Goal: Task Accomplishment & Management: Complete application form

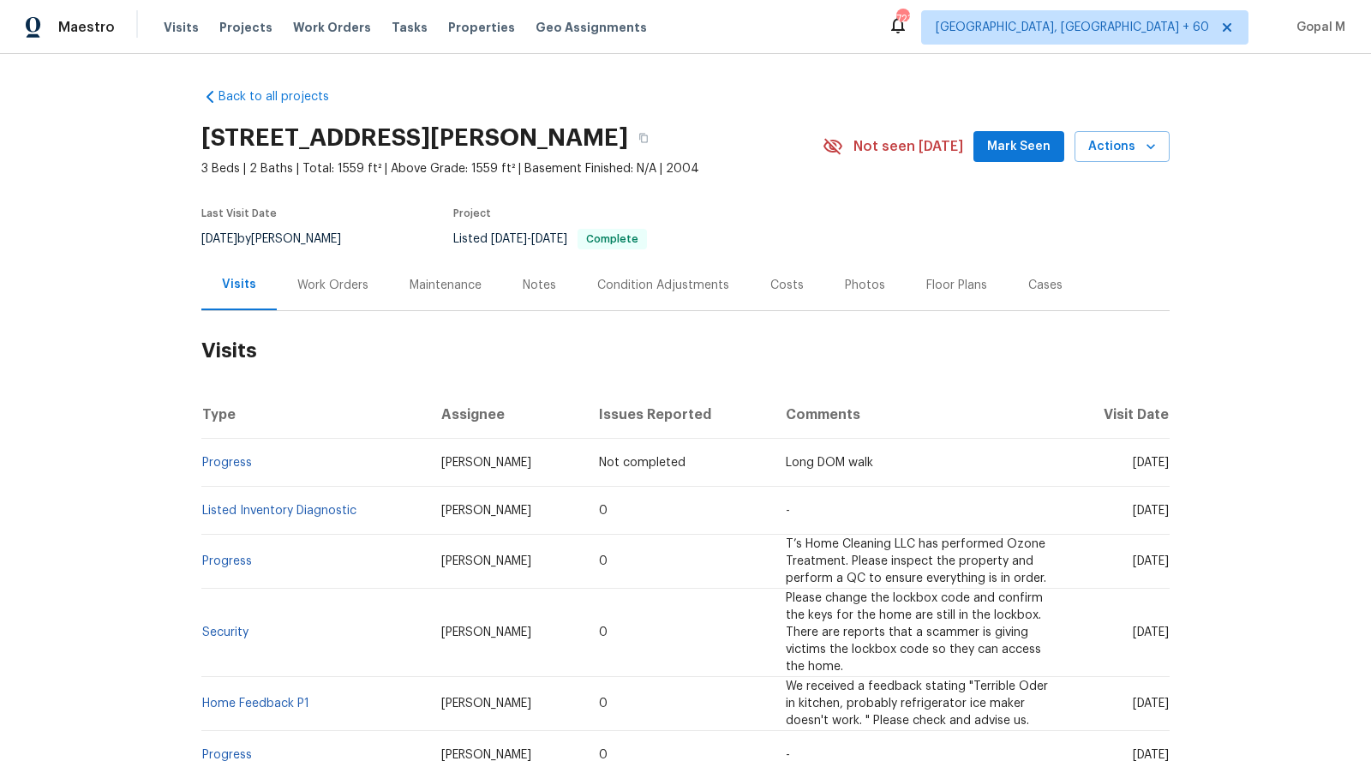
click at [349, 290] on div "Work Orders" at bounding box center [332, 285] width 71 height 17
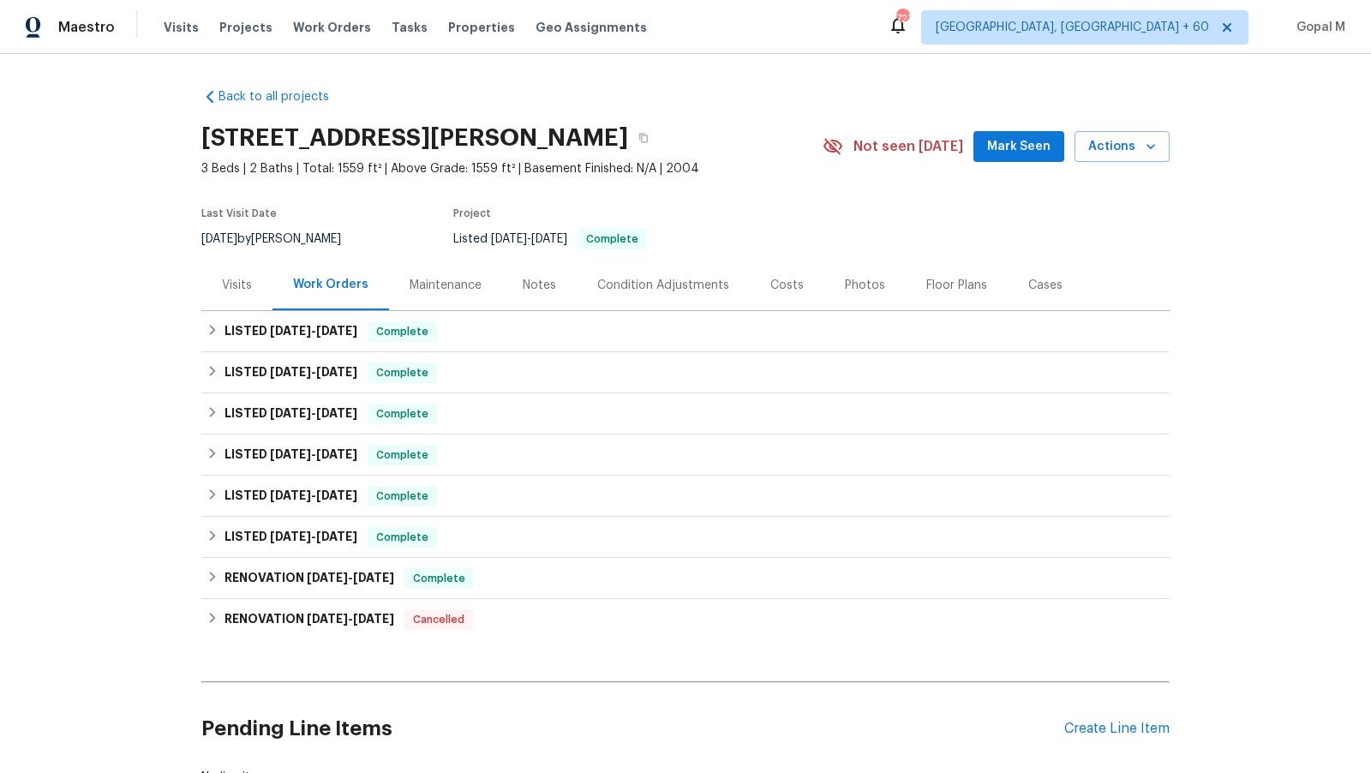
click at [1043, 284] on div "Cases" at bounding box center [1045, 285] width 34 height 17
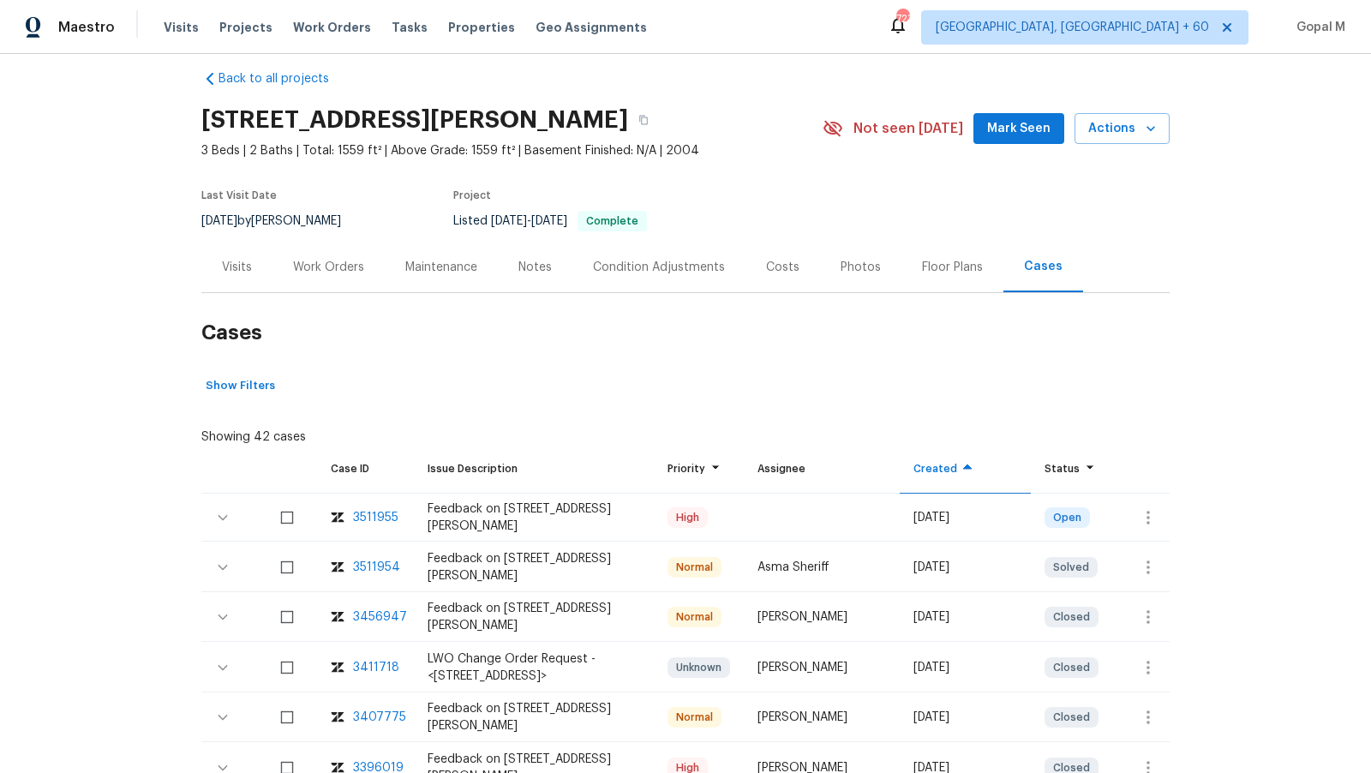
scroll to position [33, 0]
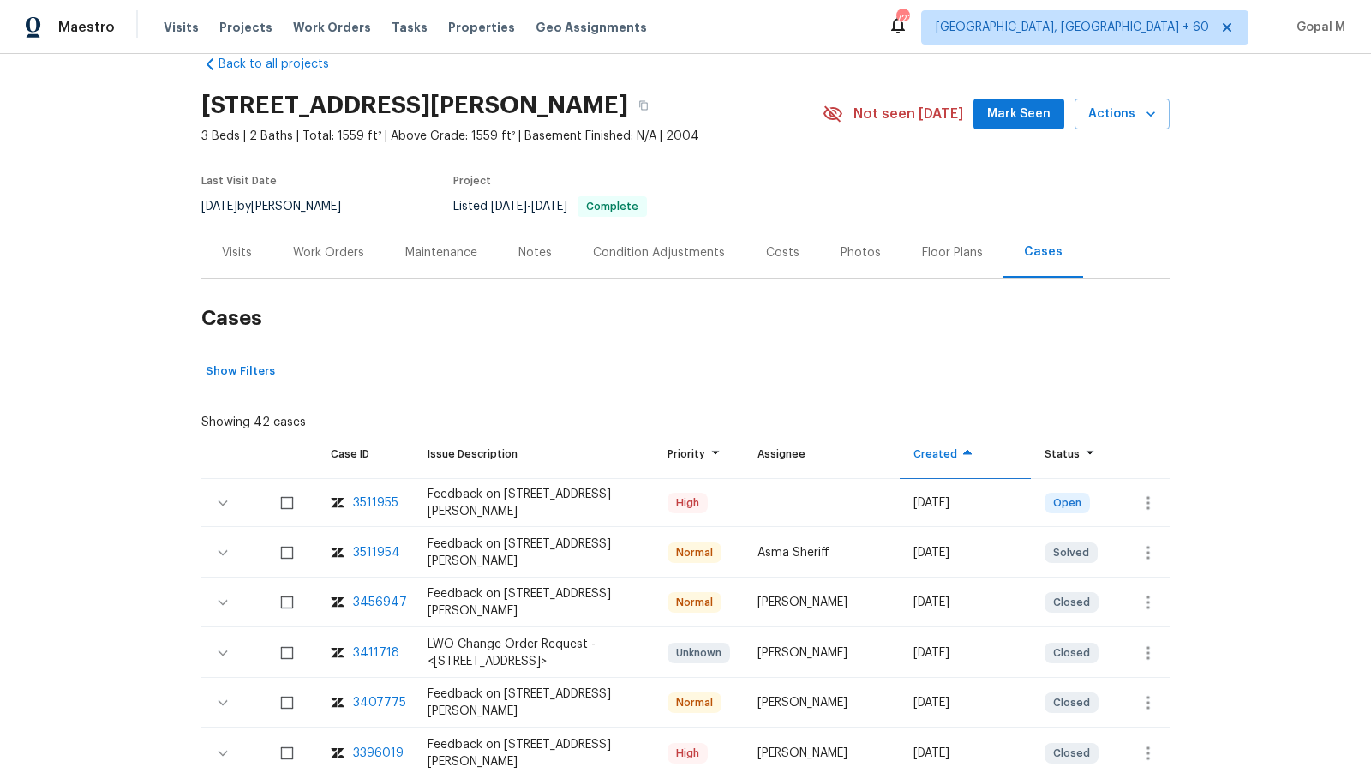
click at [356, 261] on div "Work Orders" at bounding box center [328, 252] width 112 height 51
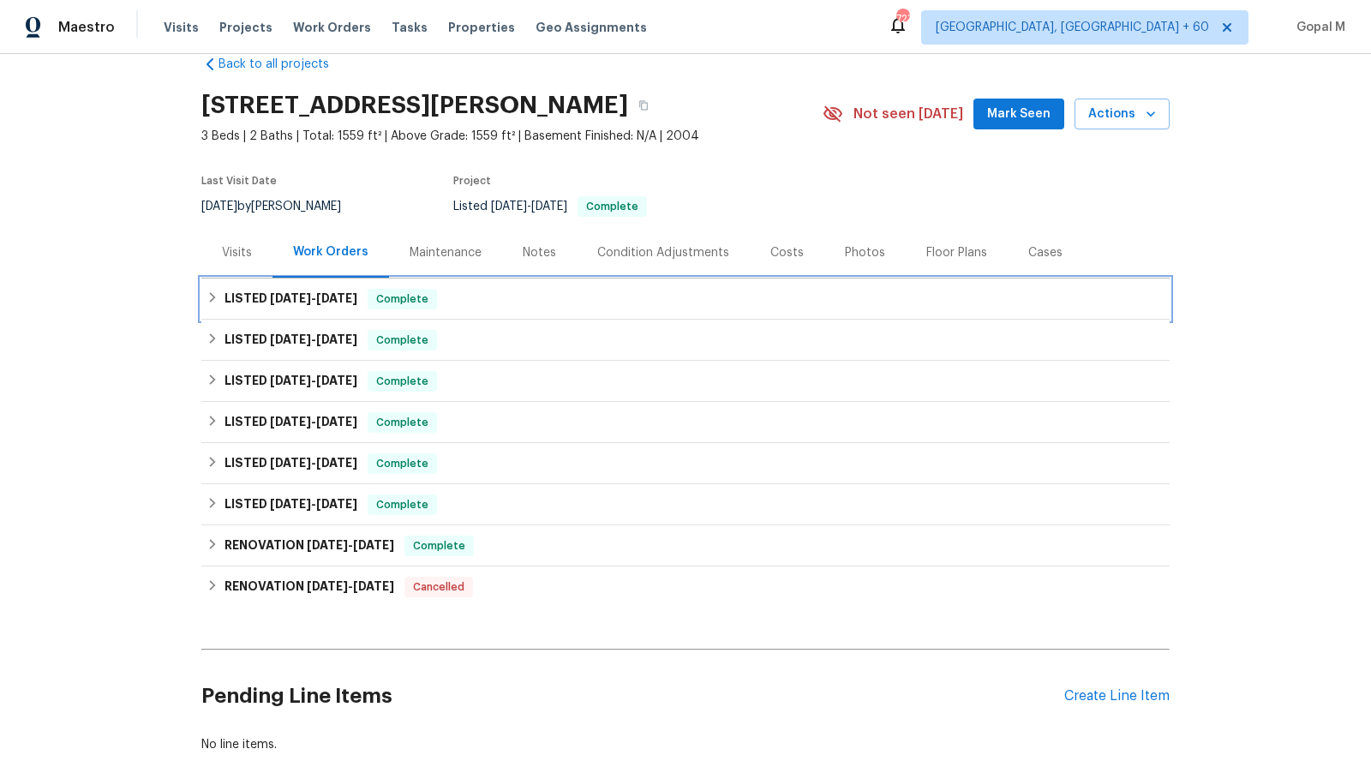
click at [893, 312] on div "LISTED [DATE] - [DATE] Complete" at bounding box center [685, 298] width 968 height 41
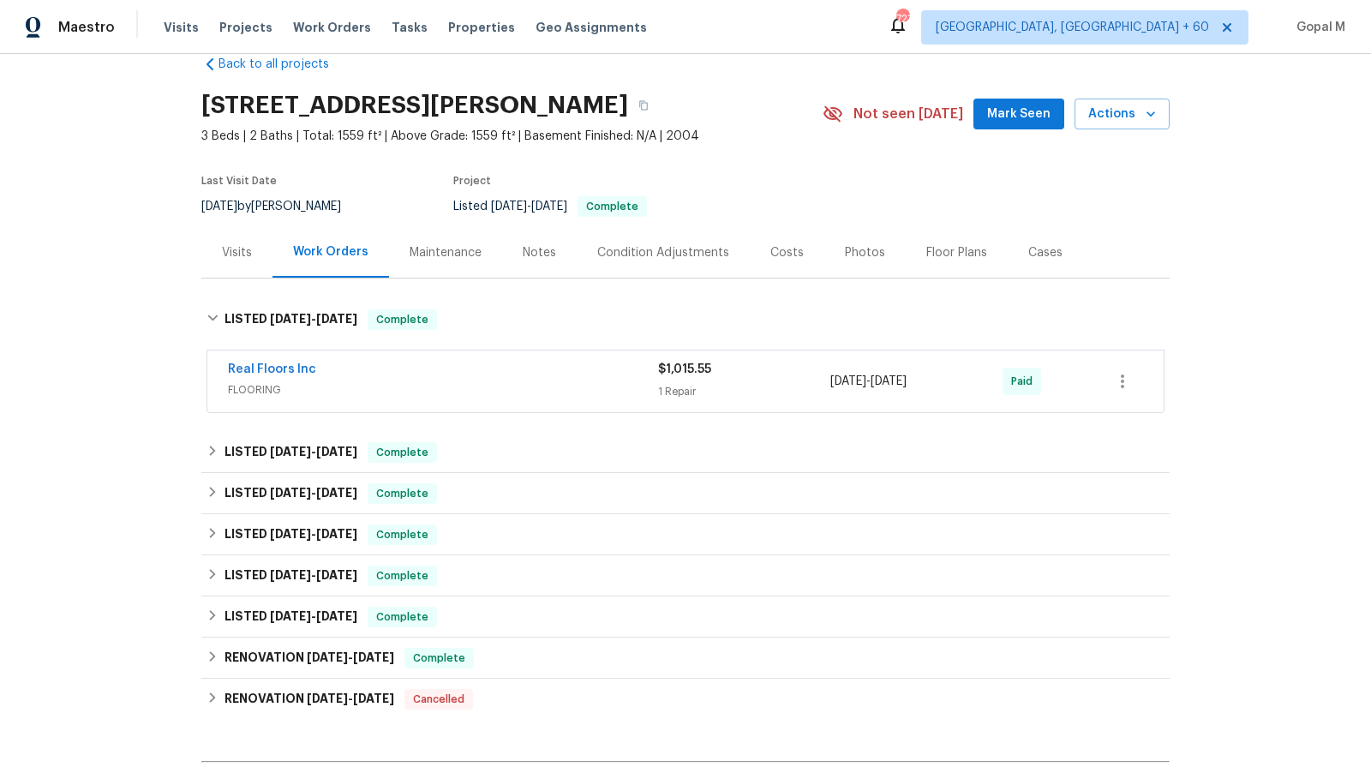
click at [771, 385] on div "1 Repair" at bounding box center [744, 391] width 172 height 17
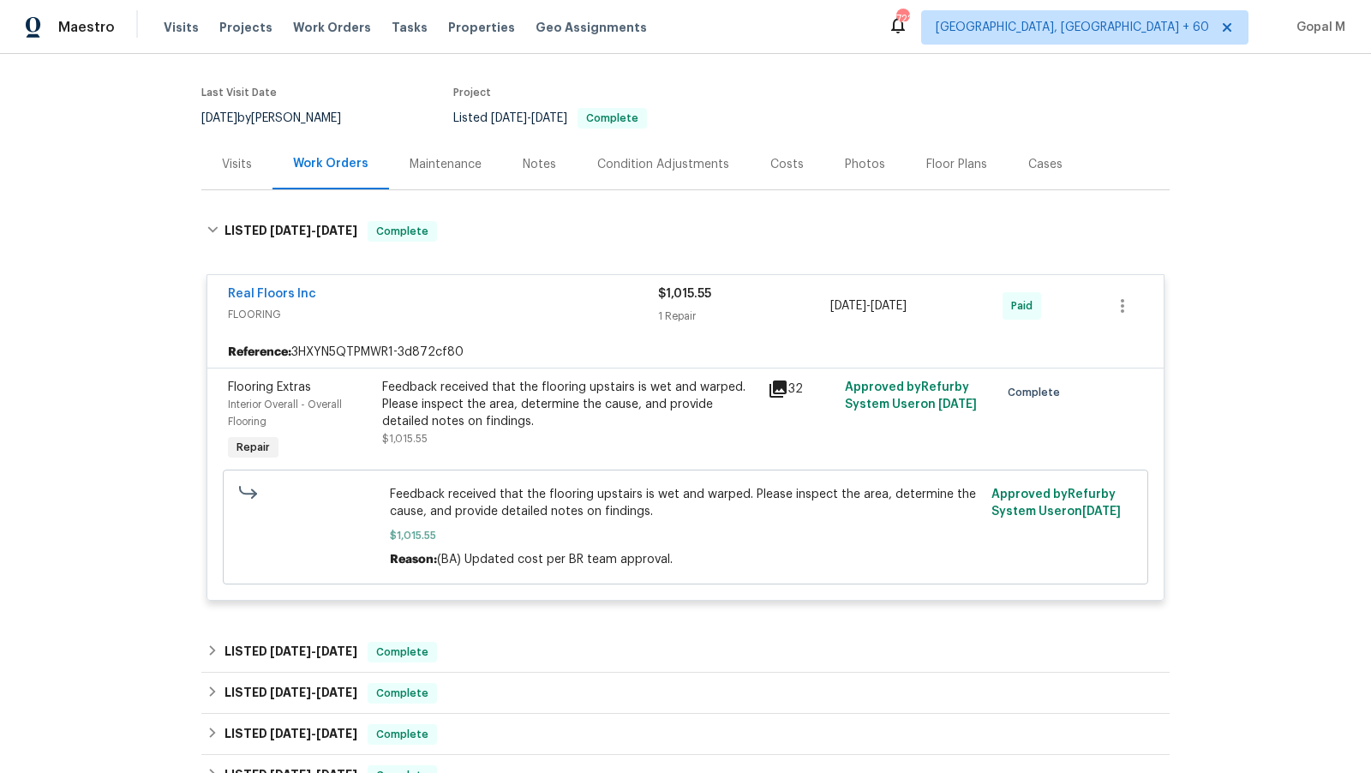
scroll to position [242, 0]
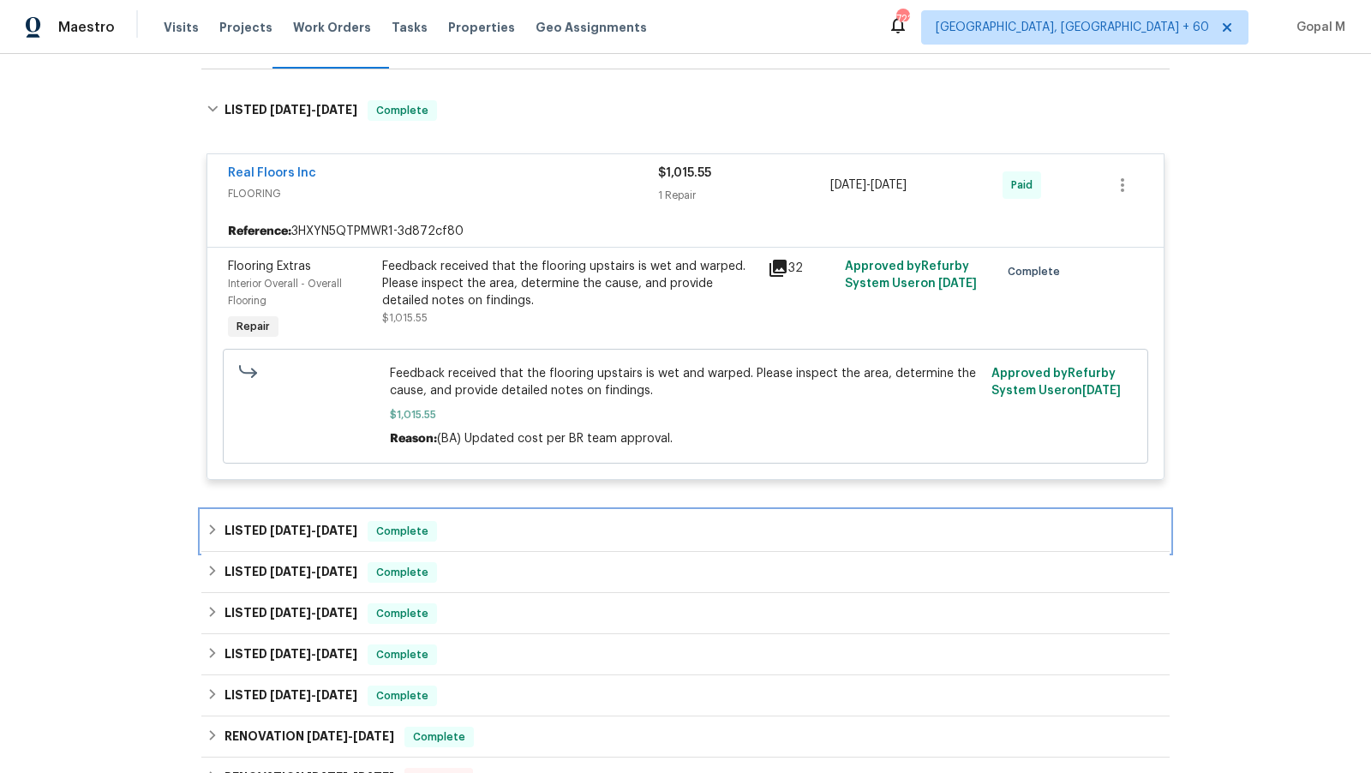
click at [690, 518] on div "LISTED [DATE] - [DATE] Complete" at bounding box center [685, 531] width 968 height 41
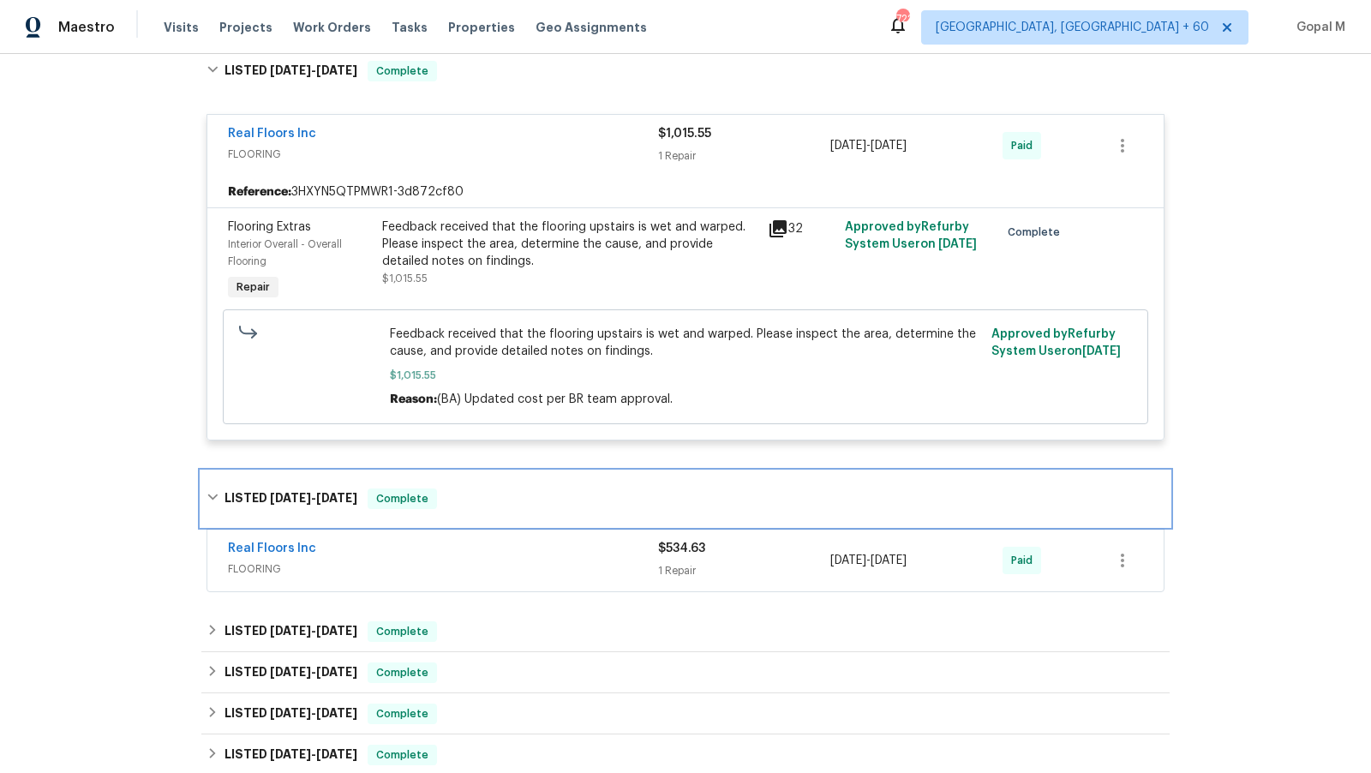
scroll to position [302, 0]
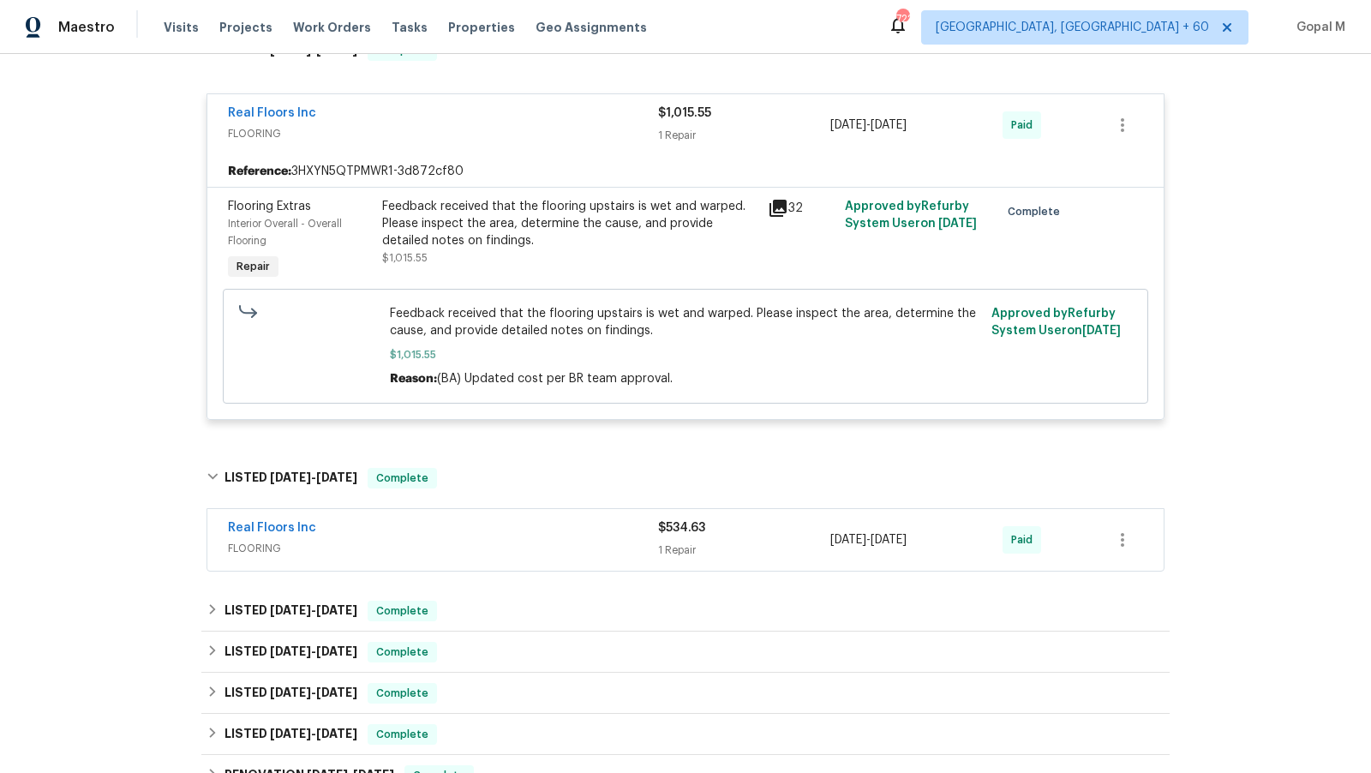
click at [758, 525] on div "$534.63" at bounding box center [744, 527] width 172 height 17
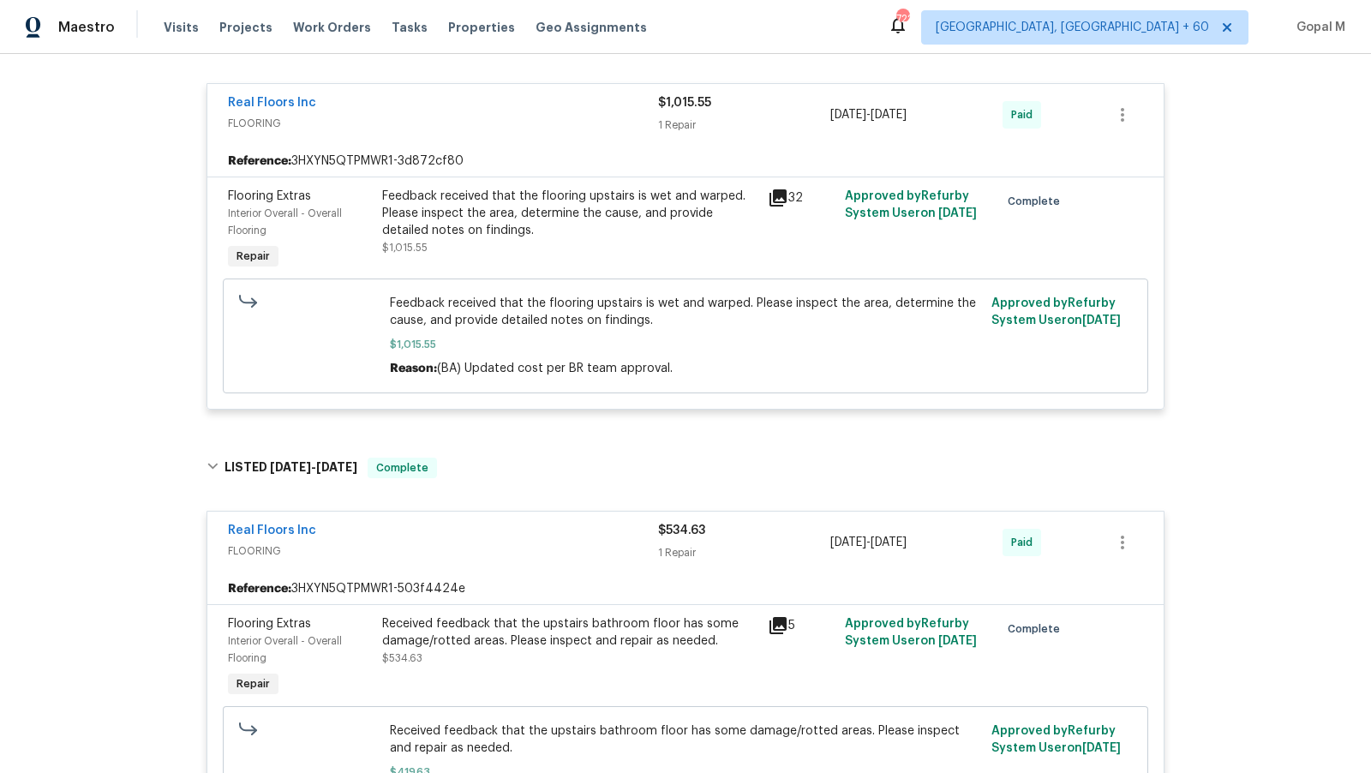
scroll to position [0, 0]
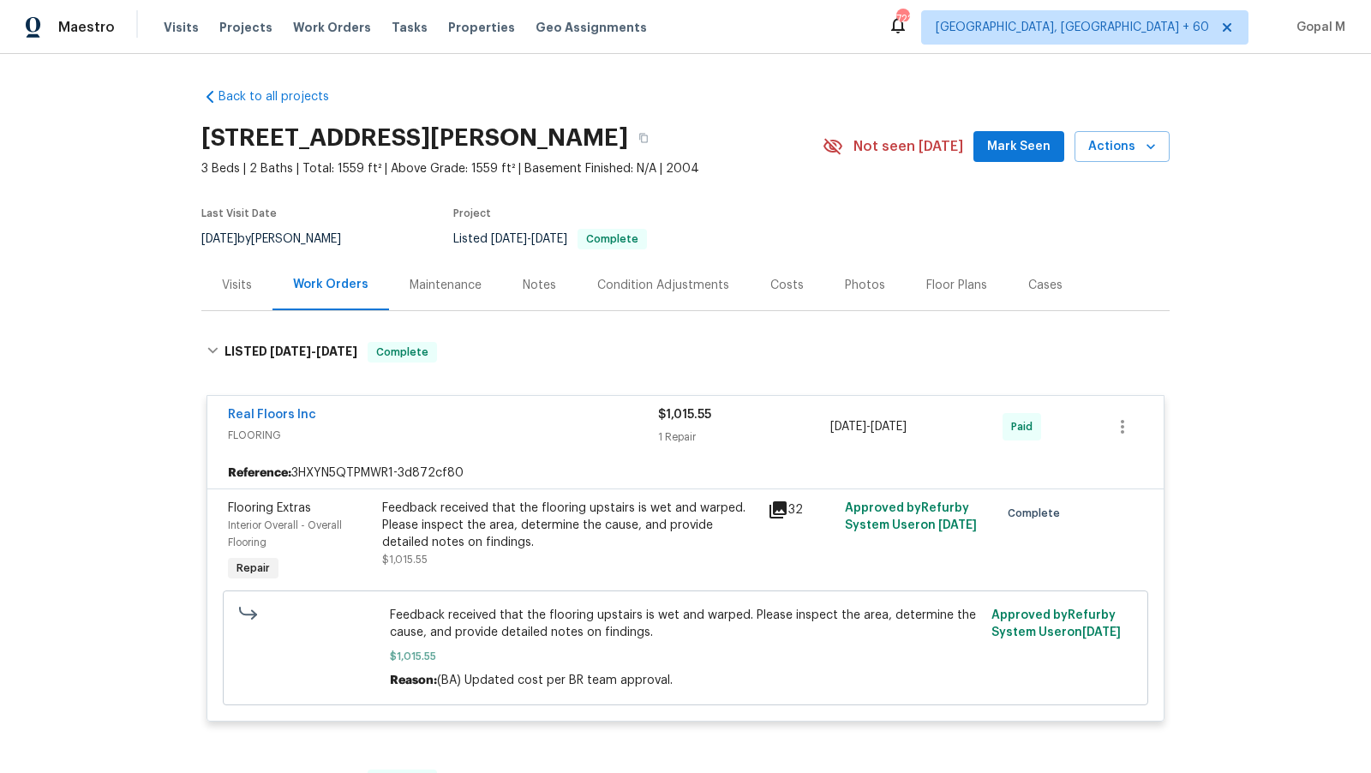
click at [1028, 292] on div "Cases" at bounding box center [1045, 285] width 34 height 17
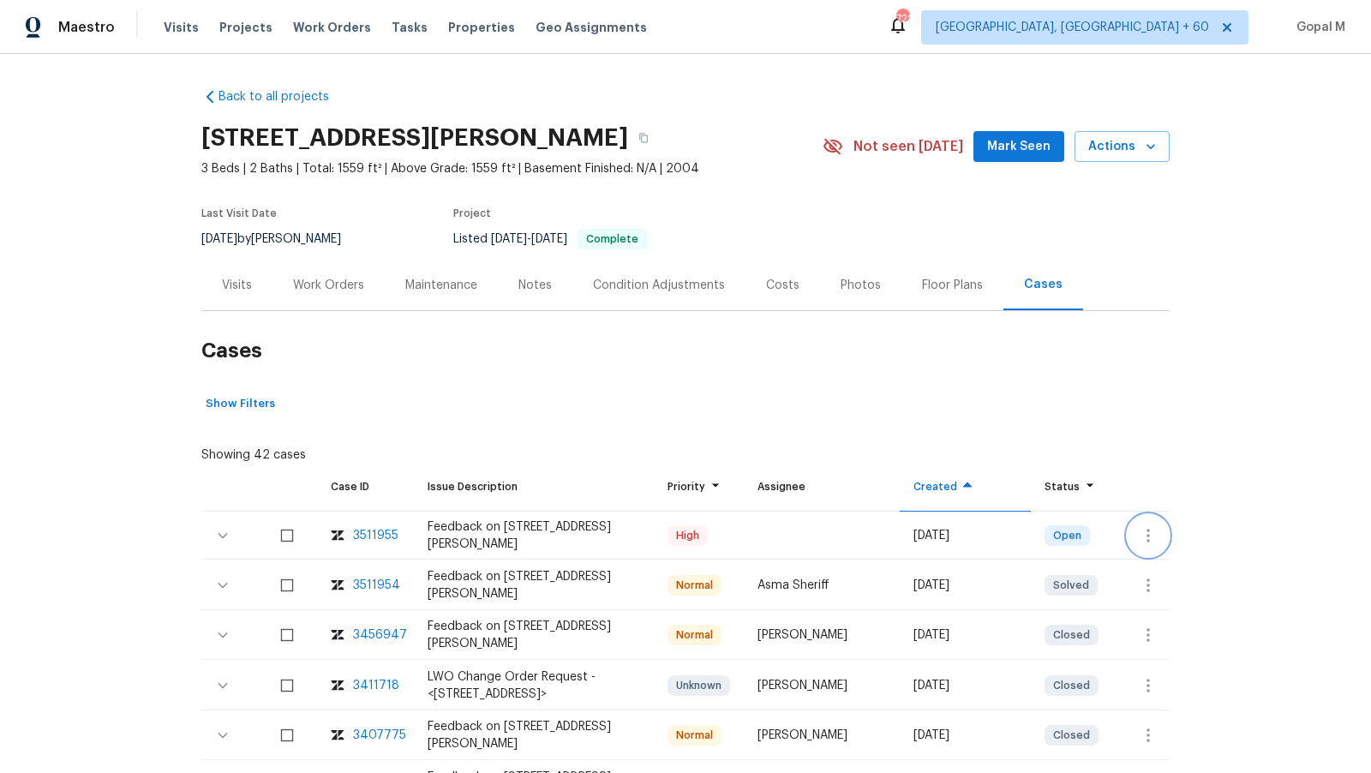
click at [1140, 537] on icon "button" at bounding box center [1148, 535] width 21 height 21
click at [1140, 537] on li "Create a visit" at bounding box center [1215, 535] width 177 height 28
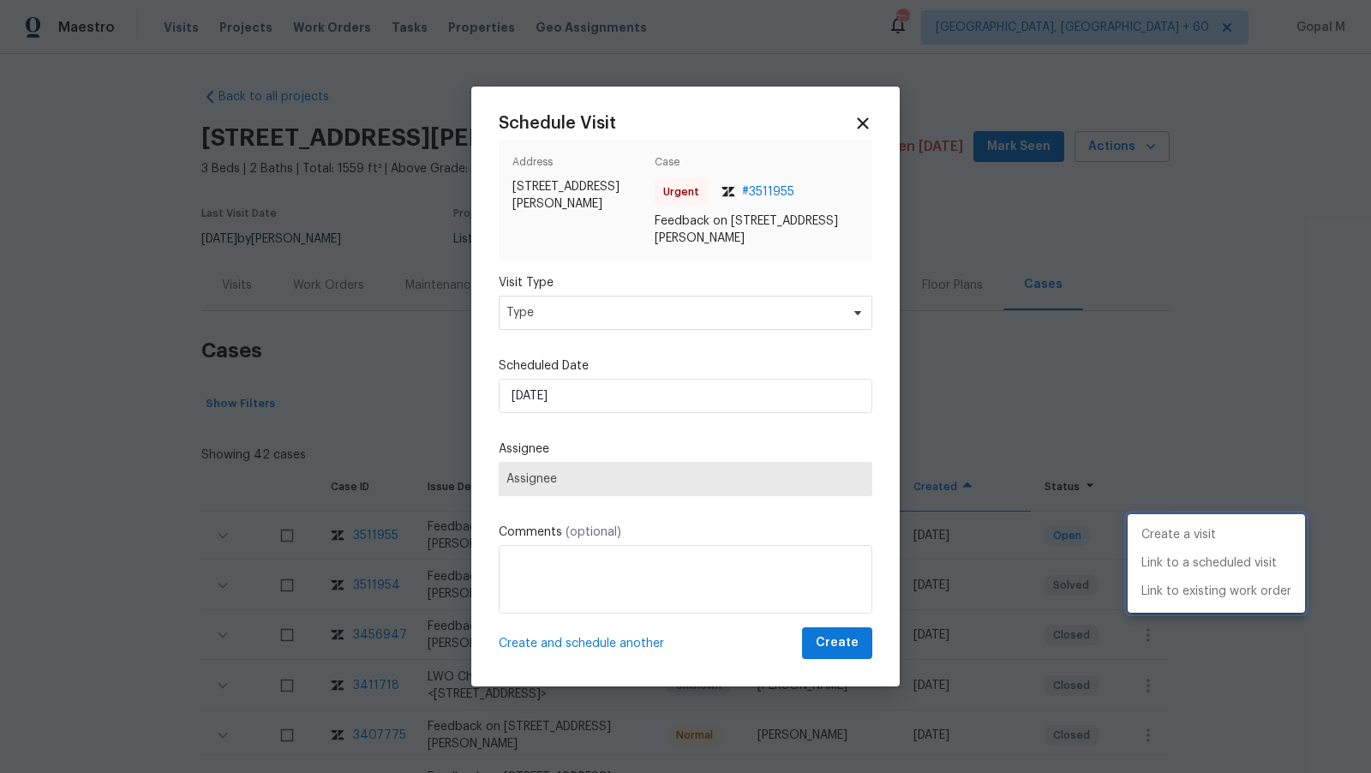
click at [725, 312] on div at bounding box center [685, 386] width 1371 height 773
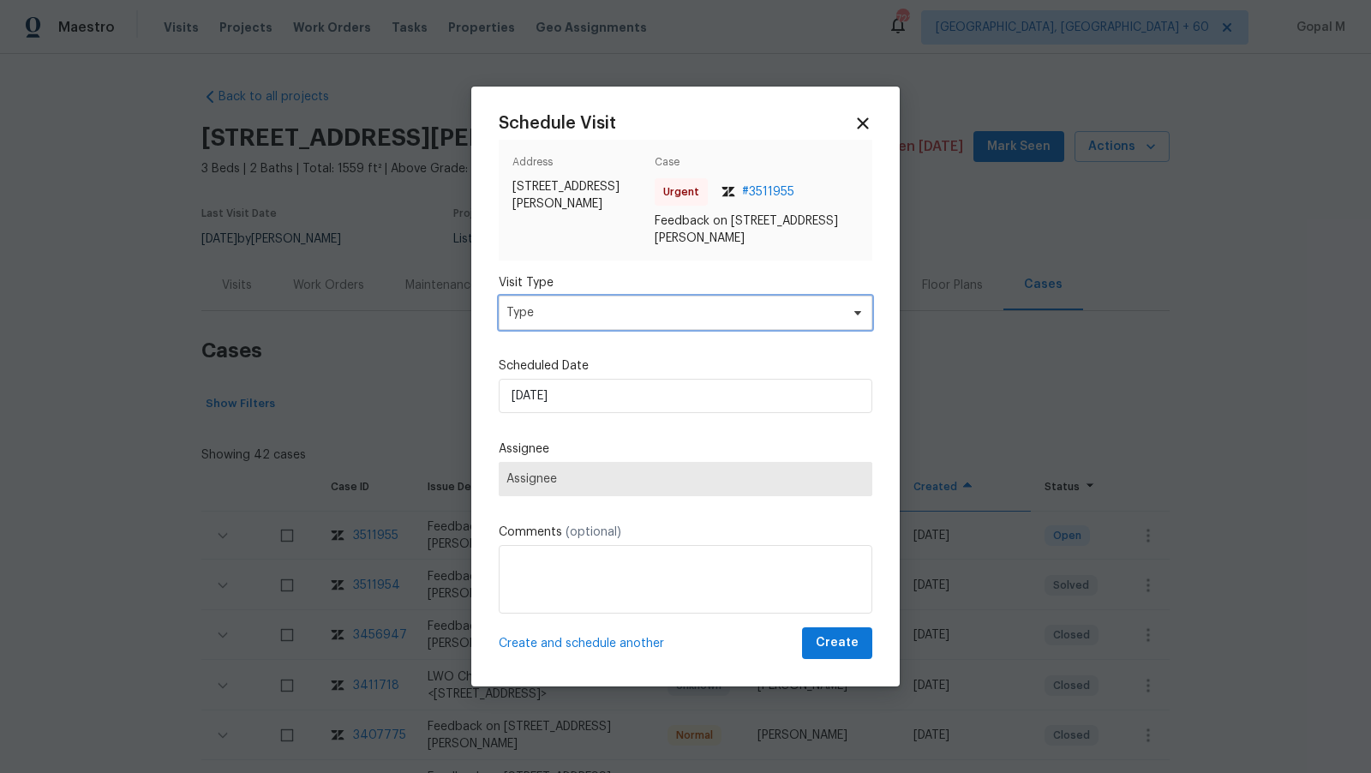
click at [725, 312] on span "Type" at bounding box center [672, 312] width 333 height 17
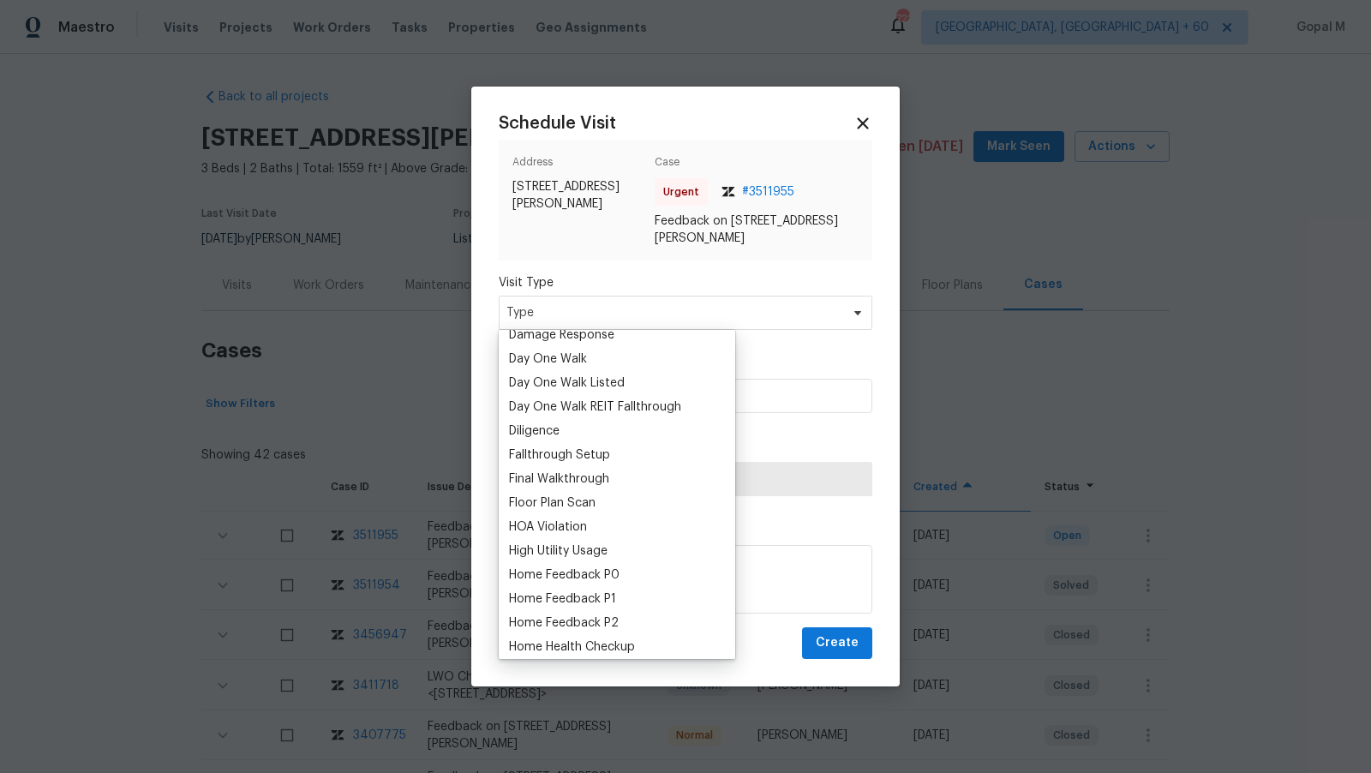
scroll to position [302, 0]
click at [607, 597] on div "Home Feedback P1" at bounding box center [562, 595] width 107 height 17
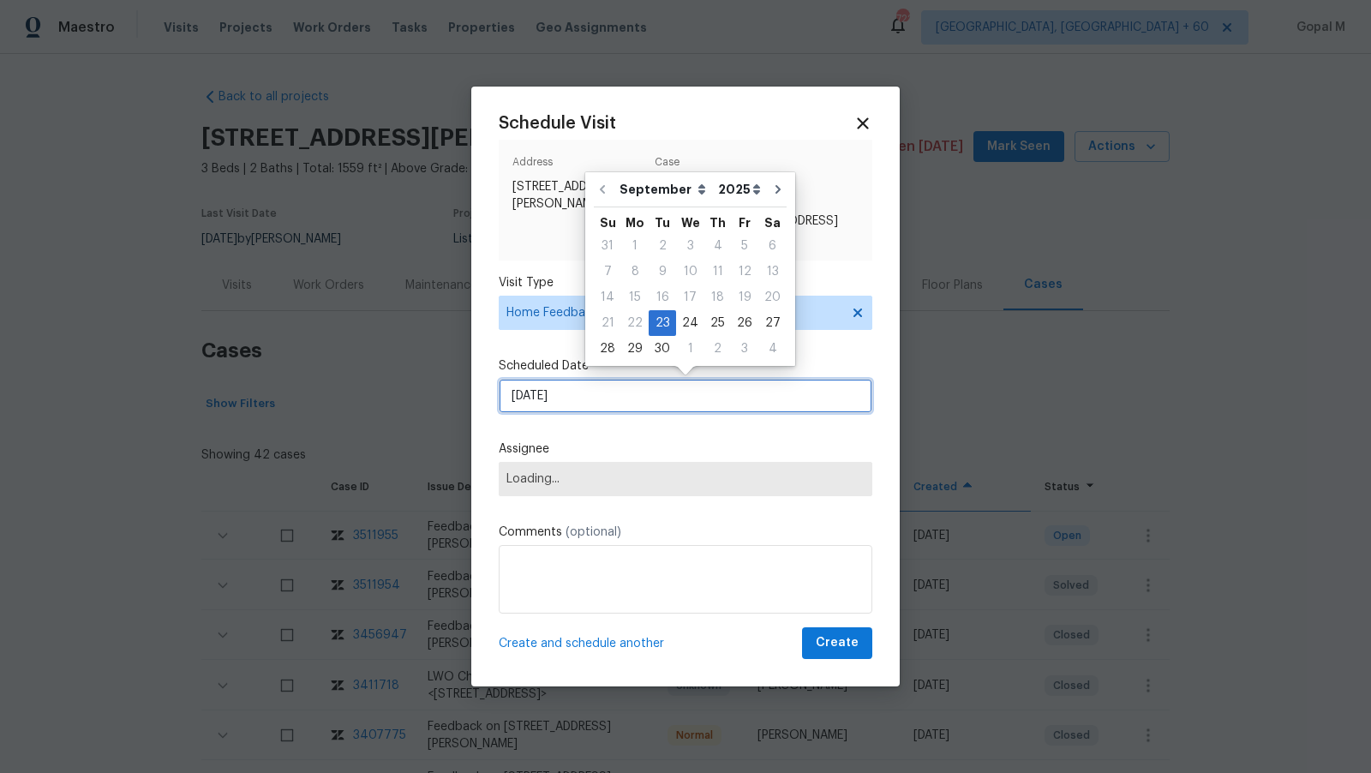
click at [645, 399] on input "[DATE]" at bounding box center [685, 396] width 373 height 34
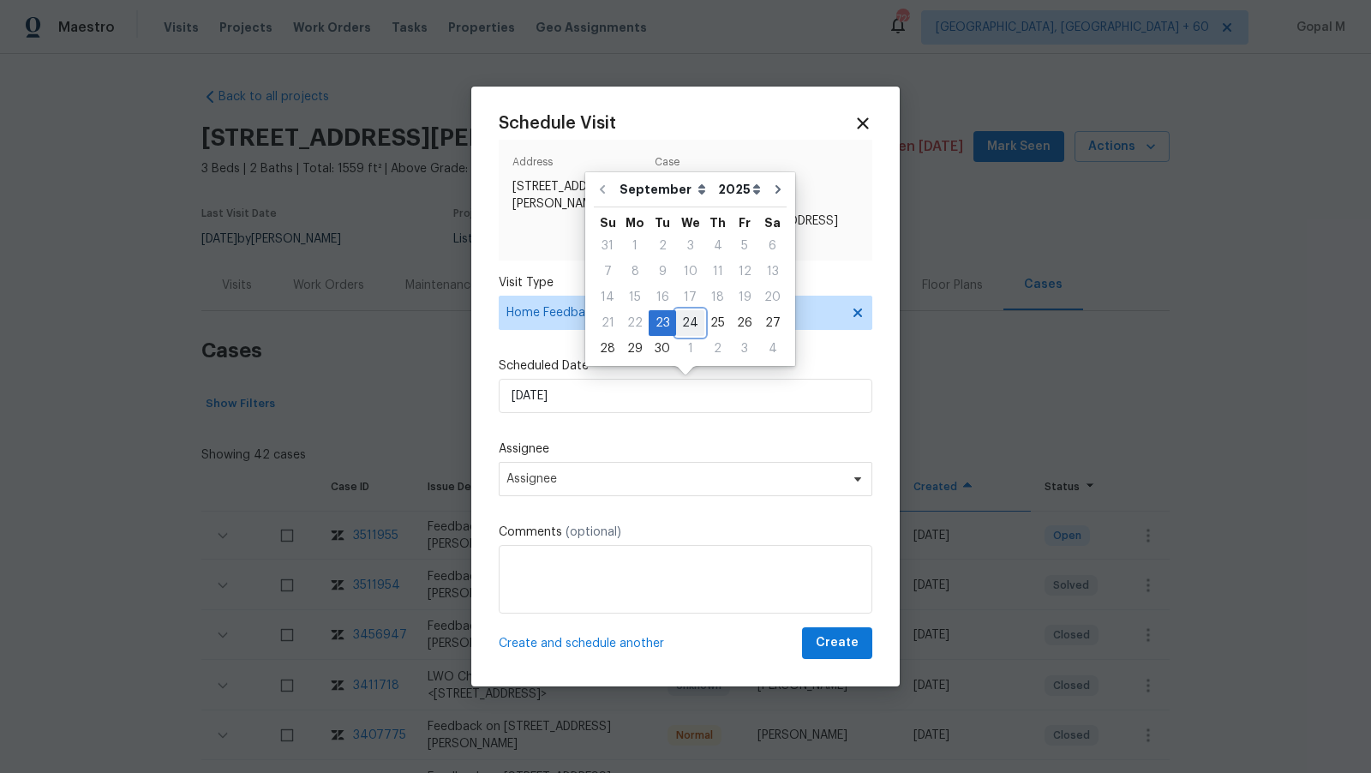
click at [688, 328] on div "24" at bounding box center [690, 323] width 28 height 24
type input "[DATE]"
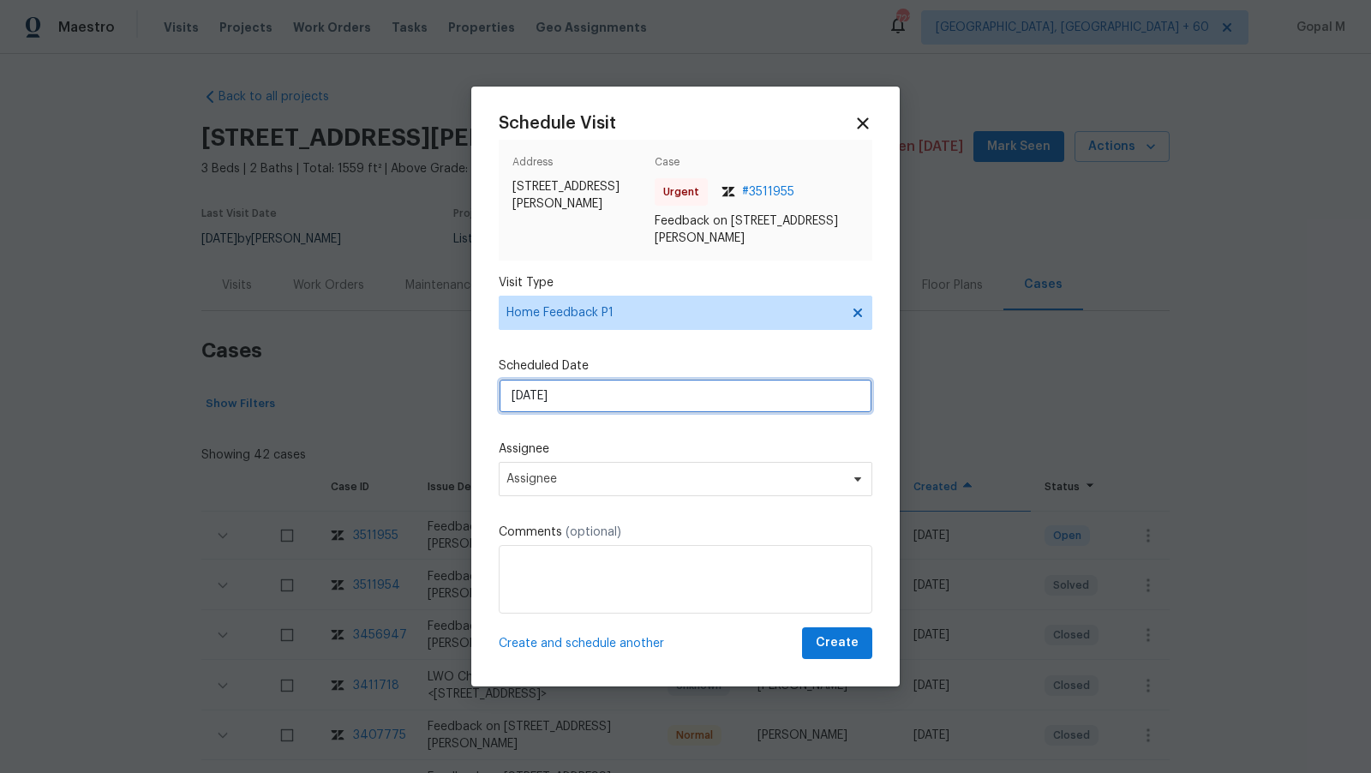
click at [668, 392] on input "[DATE]" at bounding box center [685, 396] width 373 height 34
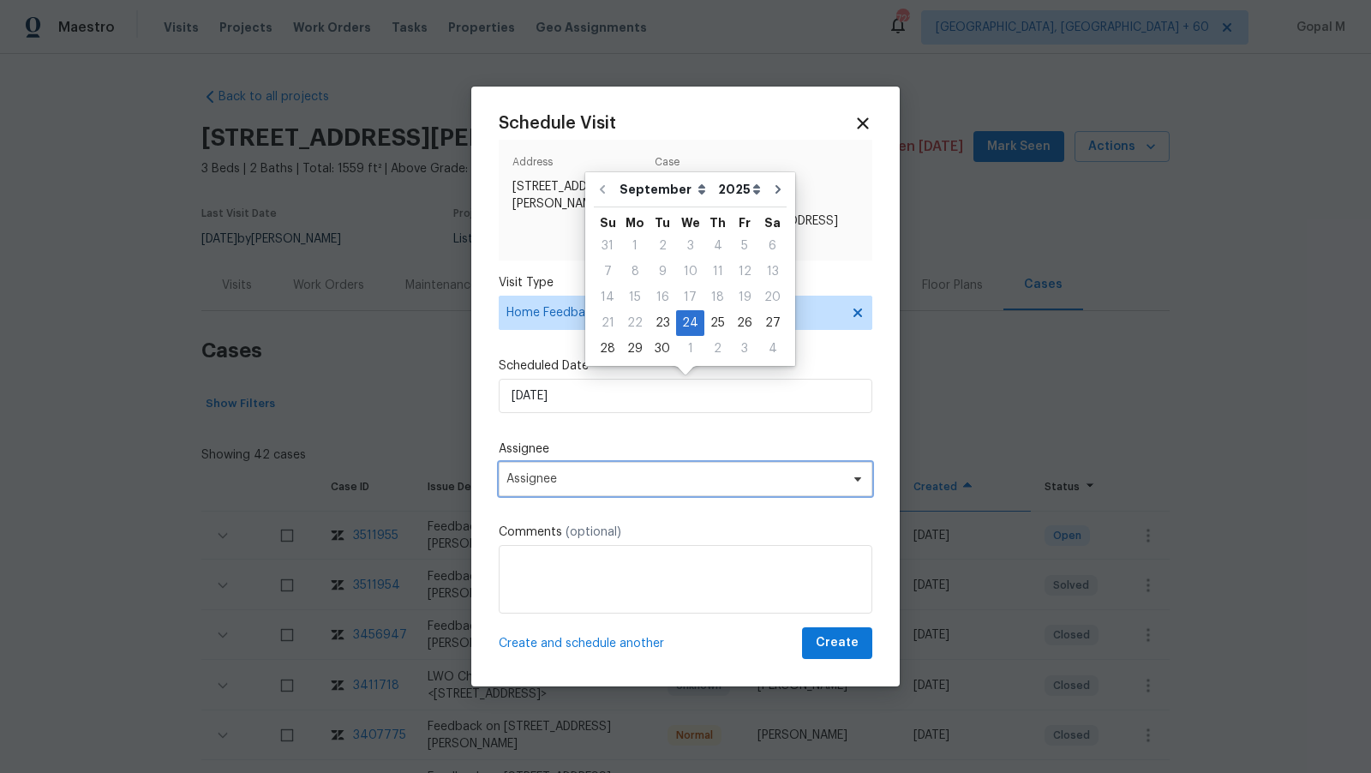
click at [660, 474] on span "Assignee" at bounding box center [674, 479] width 336 height 14
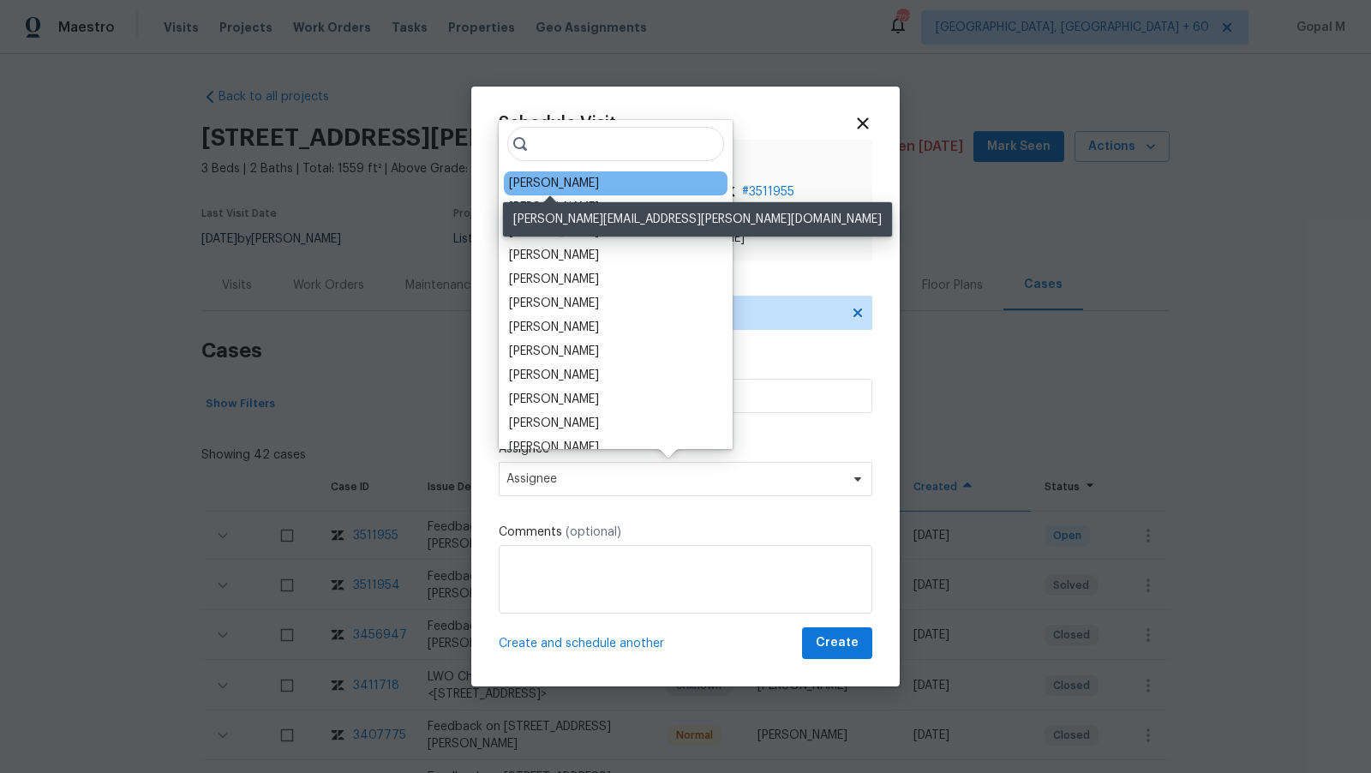
click at [553, 182] on div "[PERSON_NAME]" at bounding box center [554, 183] width 90 height 17
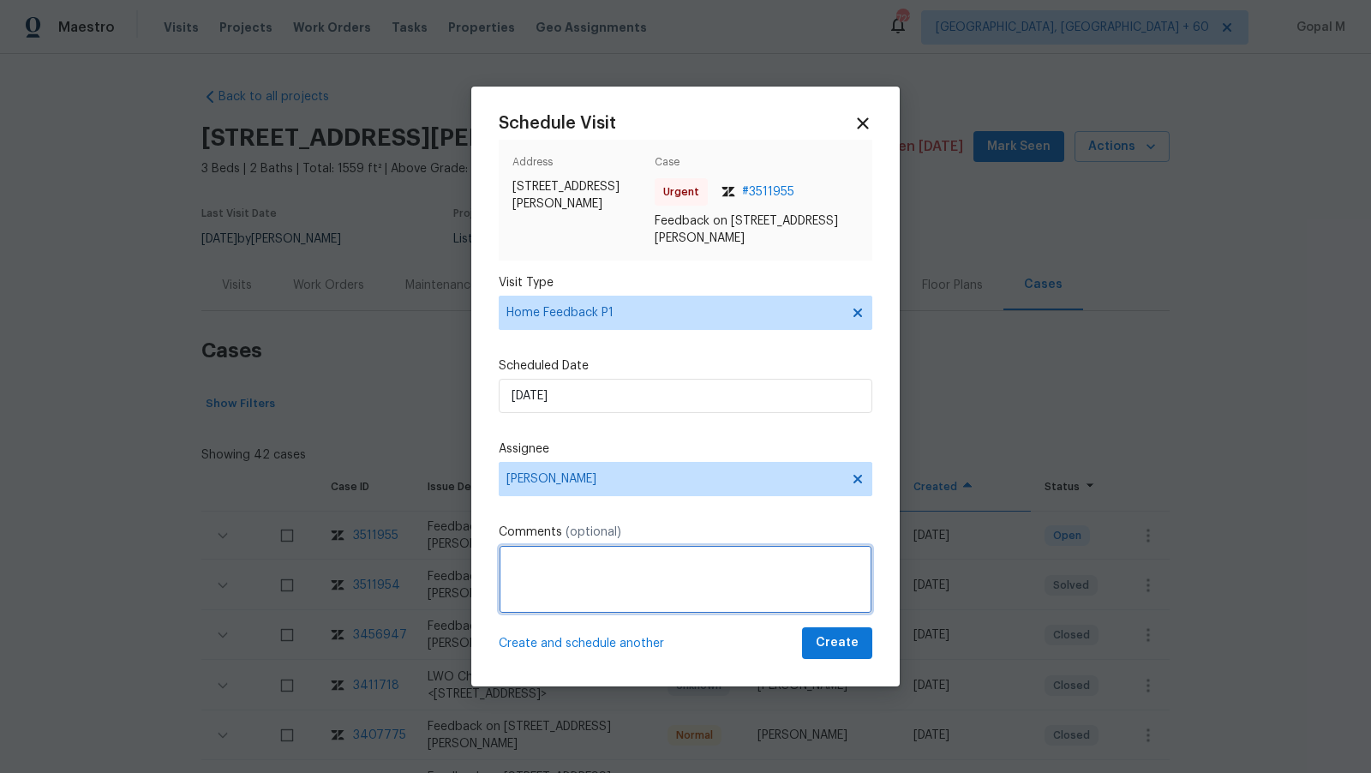
click at [726, 579] on textarea at bounding box center [685, 579] width 373 height 69
type textarea "The sliding door is not secured. Please secure this property ASAP and create a …"
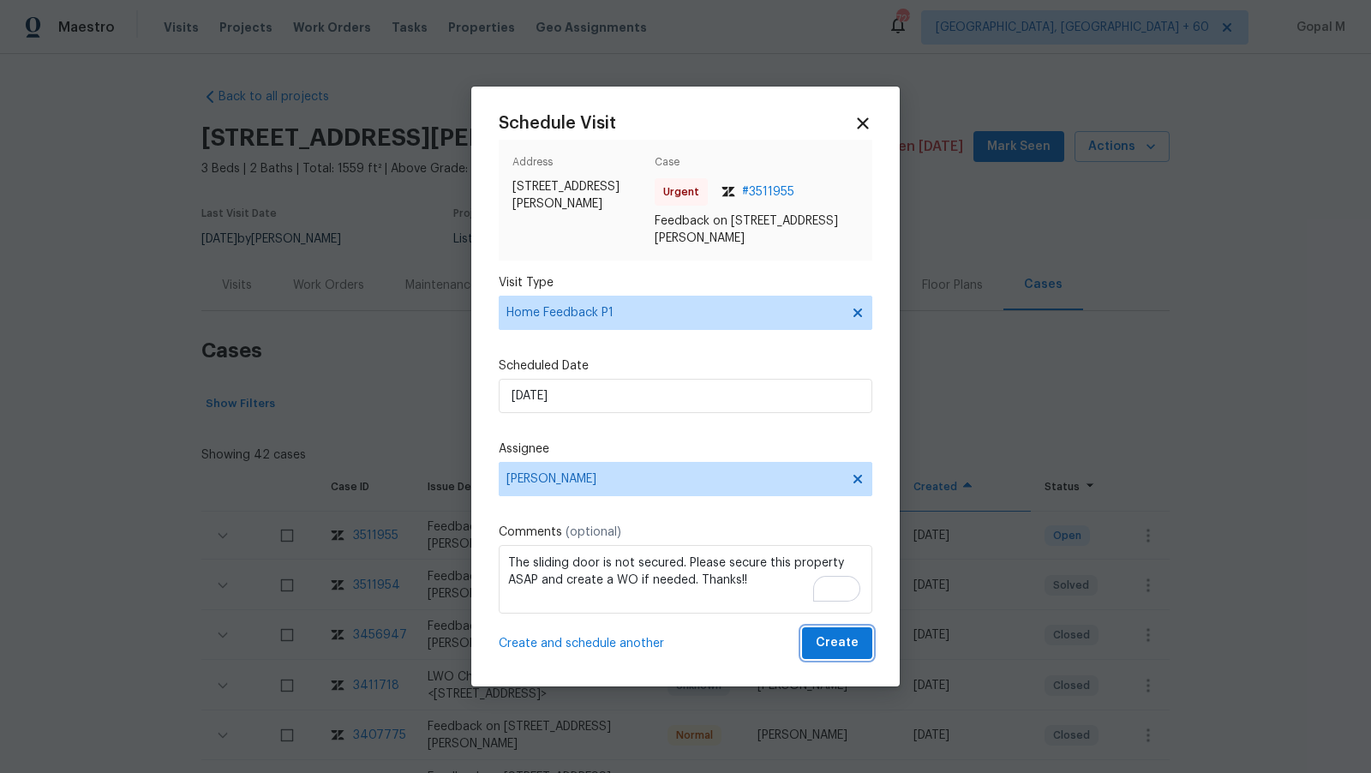
click at [821, 645] on span "Create" at bounding box center [837, 642] width 43 height 21
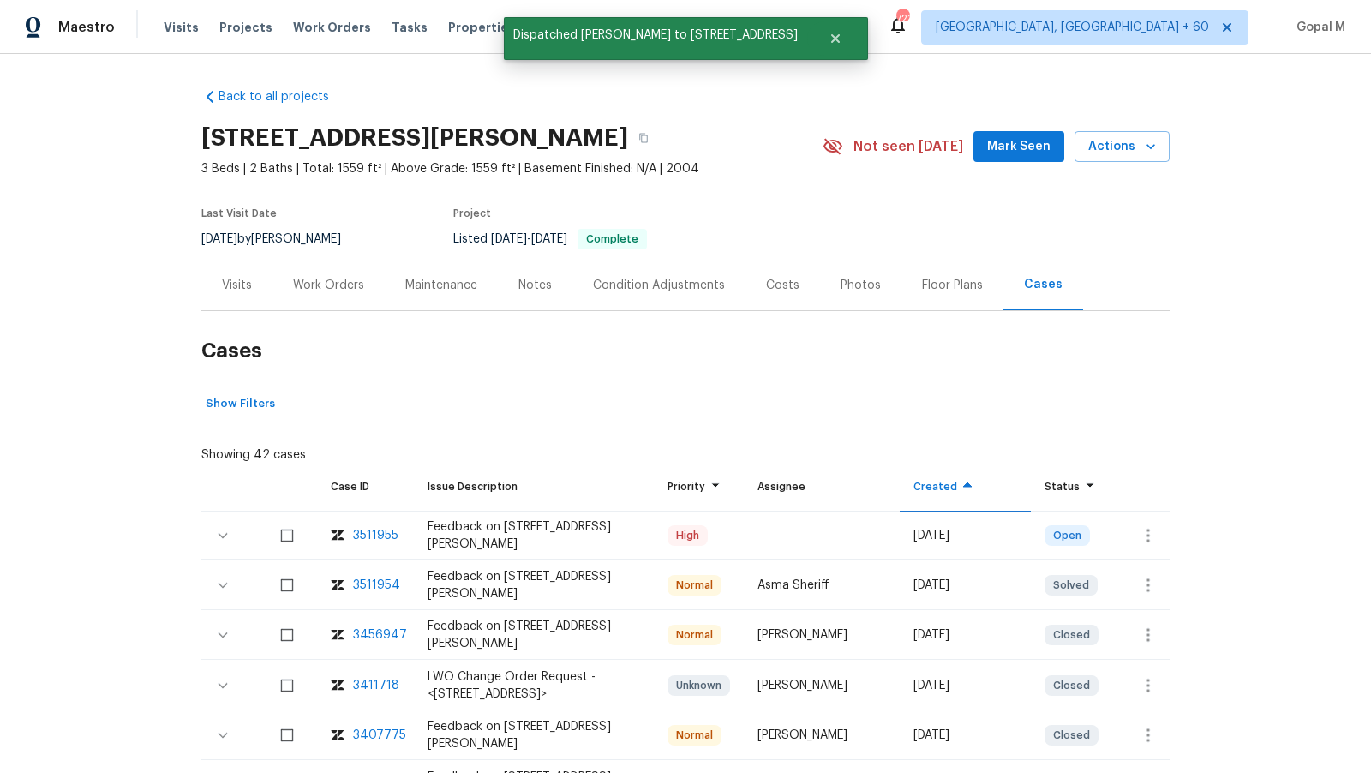
click at [242, 296] on div "Visits" at bounding box center [236, 285] width 71 height 51
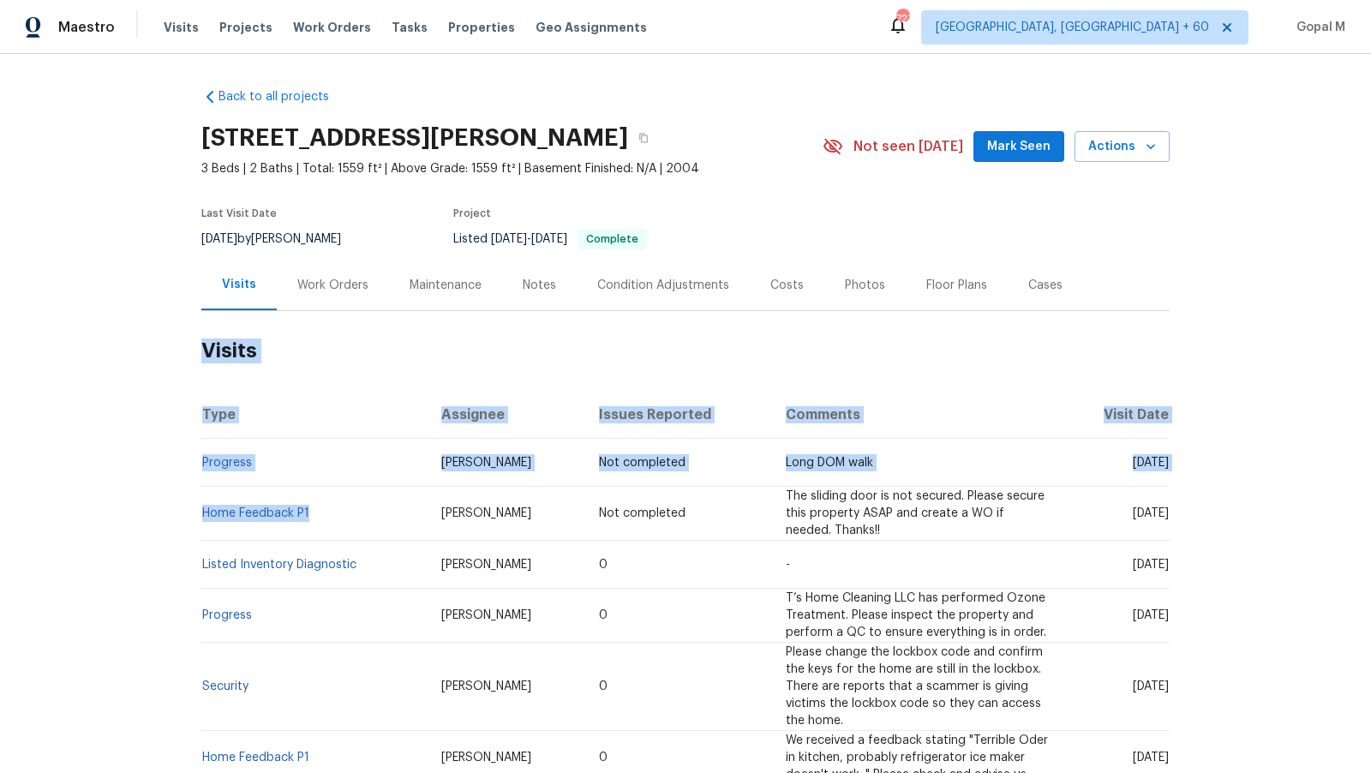
drag, startPoint x: 194, startPoint y: 514, endPoint x: 330, endPoint y: 513, distance: 135.4
click at [330, 513] on div "Back to all projects 323 Springfield Cir, Easley, SC 29642 3 Beds | 2 Baths | T…" at bounding box center [685, 413] width 1371 height 719
click at [330, 513] on td "Home Feedback P1" at bounding box center [314, 514] width 226 height 54
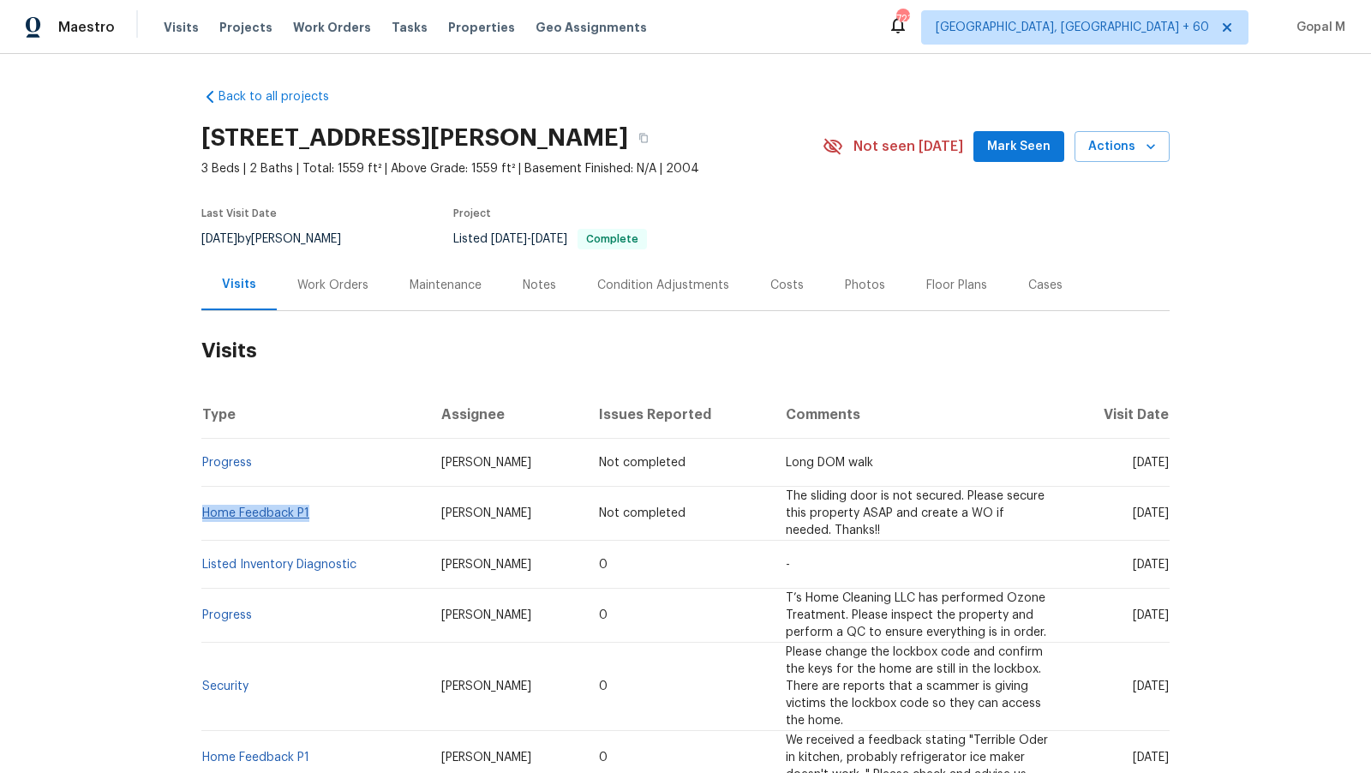
drag, startPoint x: 318, startPoint y: 520, endPoint x: 204, endPoint y: 515, distance: 114.0
click at [204, 515] on td "Home Feedback P1" at bounding box center [314, 514] width 226 height 54
copy link "Home Feedback P1"
click at [260, 240] on div "8/22/2025 by William Bynum" at bounding box center [281, 239] width 160 height 21
drag, startPoint x: 258, startPoint y: 238, endPoint x: 200, endPoint y: 236, distance: 58.3
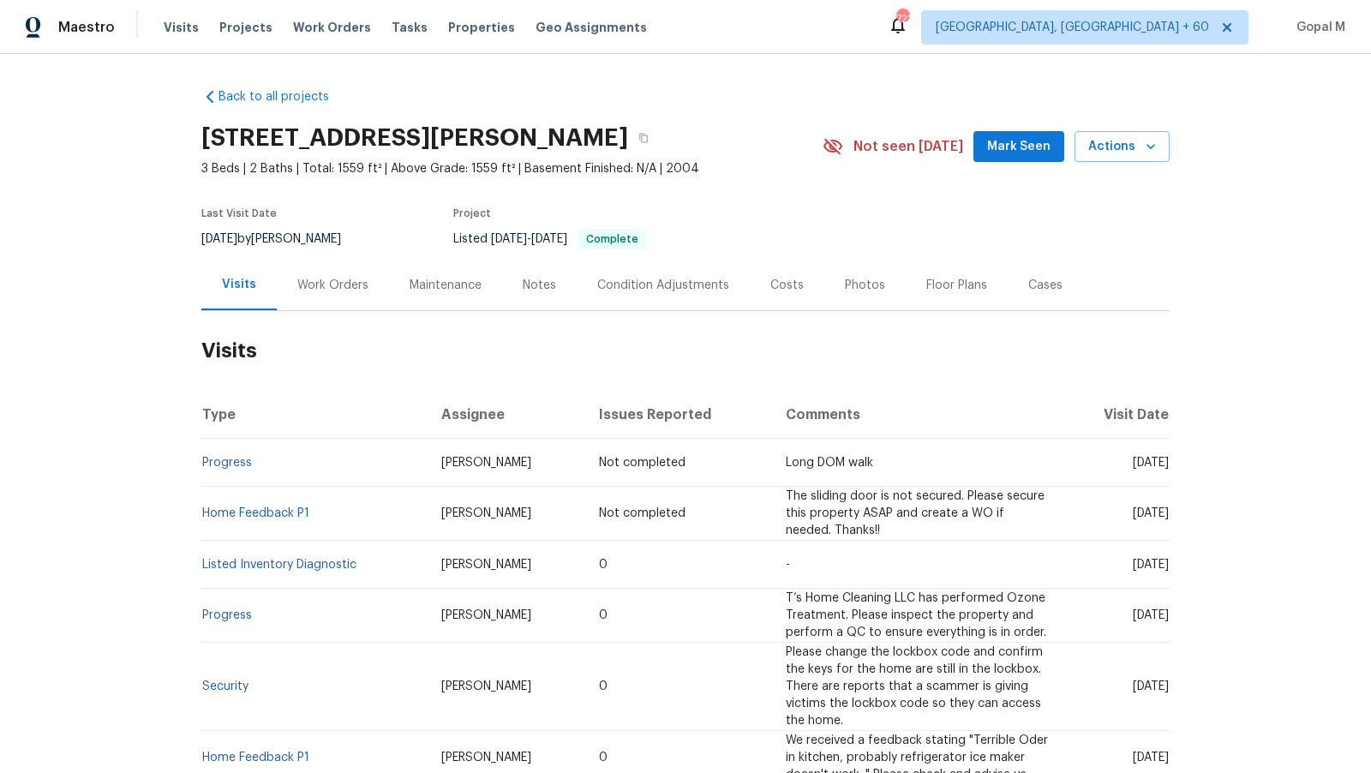
click at [200, 236] on div "Back to all projects 323 Springfield Cir, Easley, SC 29642 3 Beds | 2 Baths | T…" at bounding box center [685, 413] width 1371 height 719
copy span "[DATE]"
drag, startPoint x: 358, startPoint y: 566, endPoint x: 203, endPoint y: 562, distance: 155.1
click at [203, 562] on td "Listed Inventory Diagnostic" at bounding box center [314, 565] width 226 height 48
copy link "Listed Inventory Diagnostic"
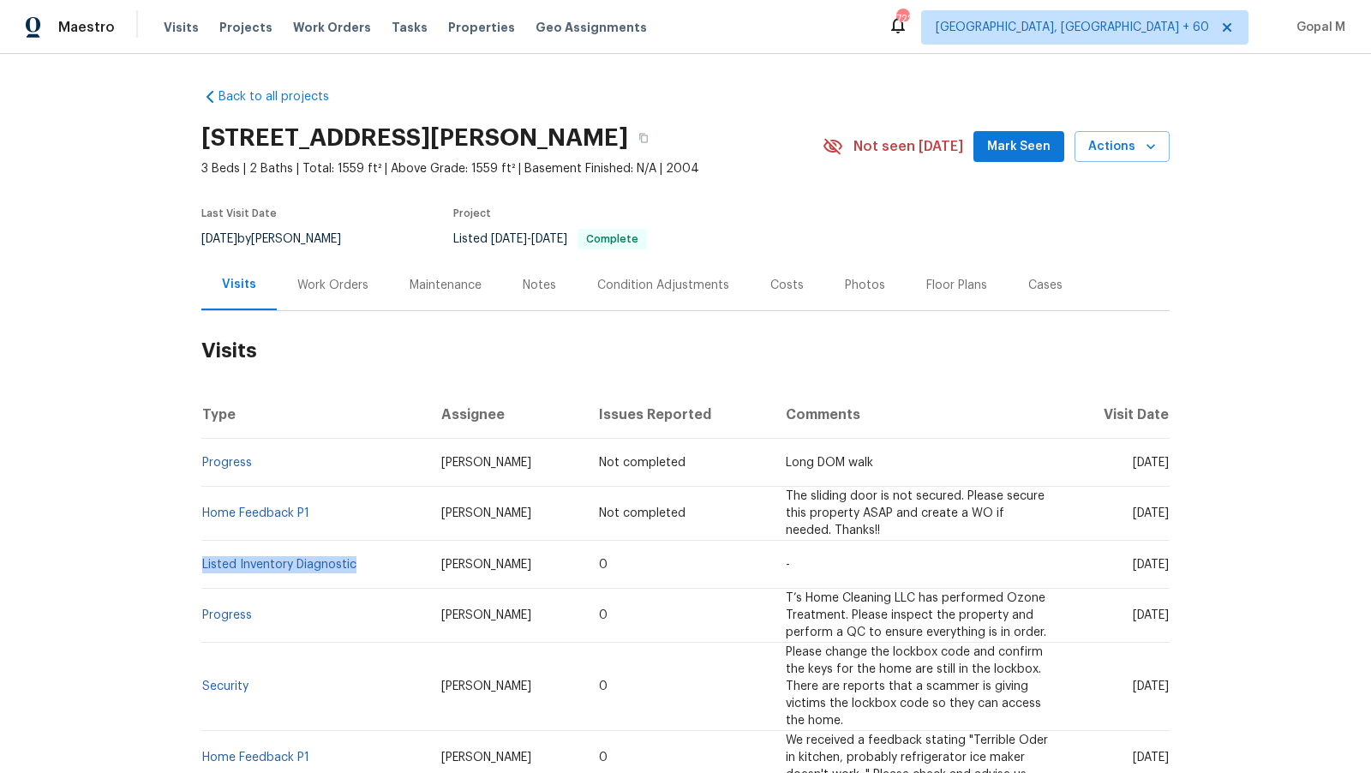
drag, startPoint x: 1076, startPoint y: 565, endPoint x: 1168, endPoint y: 567, distance: 92.5
click at [1168, 567] on td "[DATE]" at bounding box center [1115, 565] width 107 height 48
copy span "[DATE]"
